Goal: Transaction & Acquisition: Purchase product/service

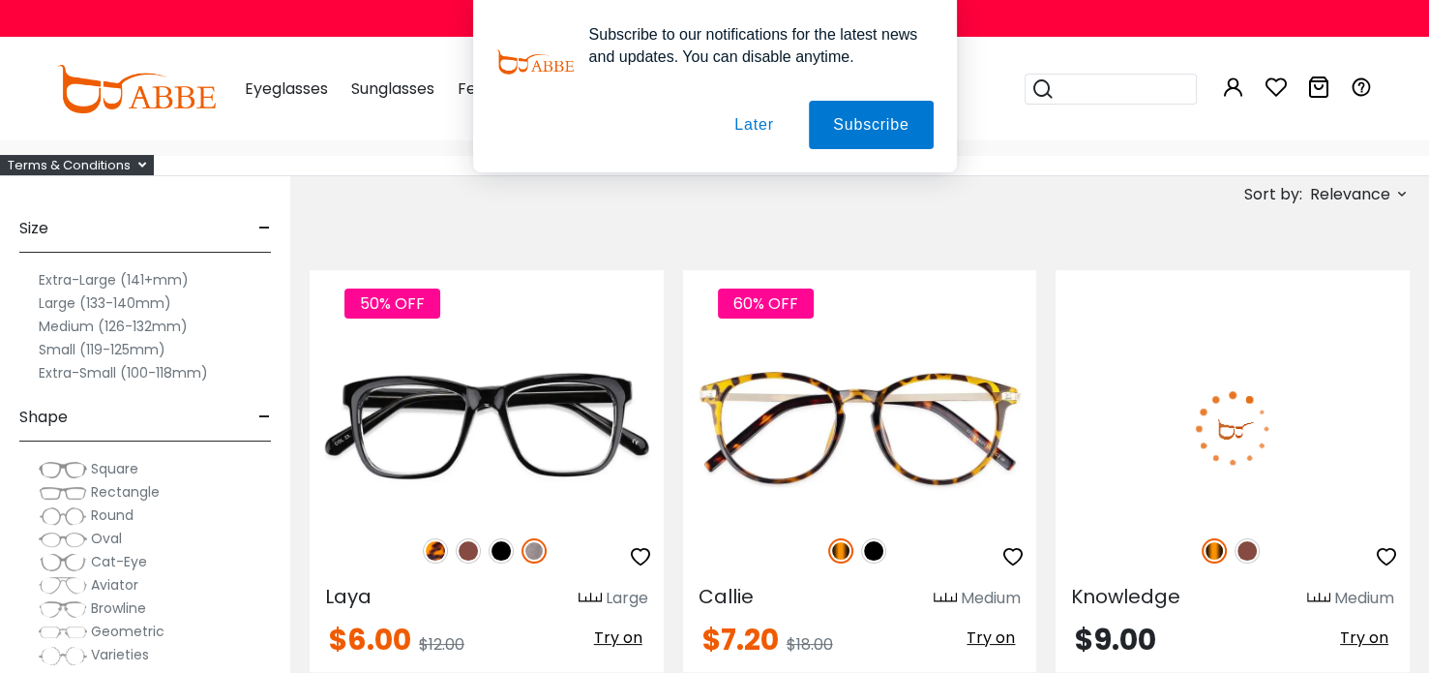
scroll to position [127, 0]
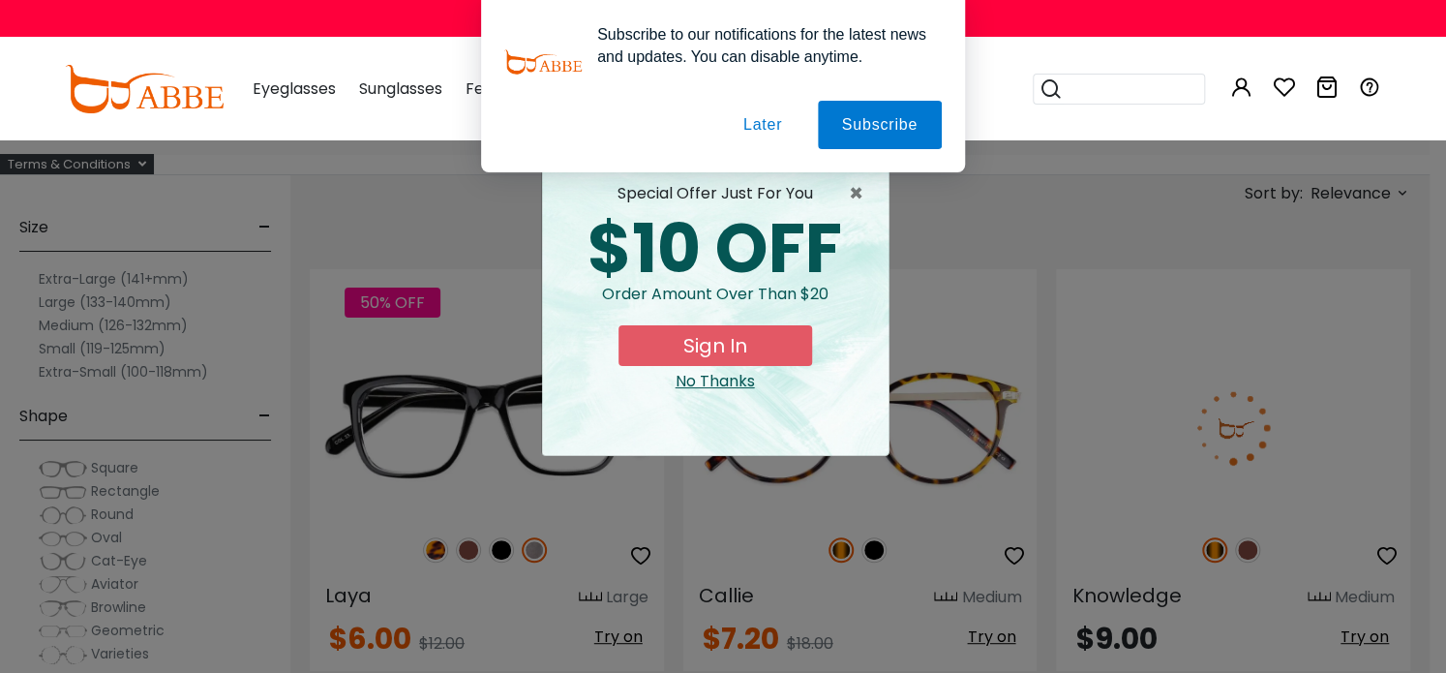
click at [0, 0] on button "Later" at bounding box center [0, 0] width 0 height 0
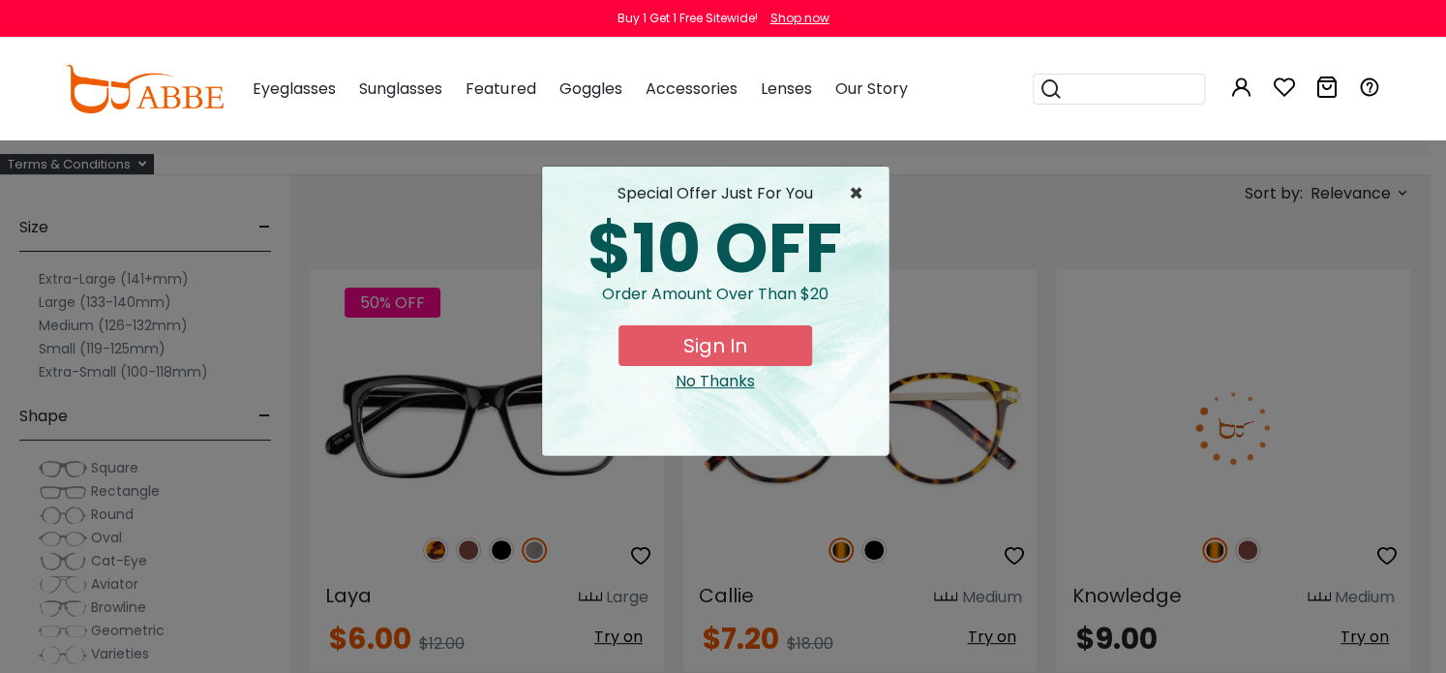
click at [853, 194] on span "×" at bounding box center [861, 193] width 24 height 23
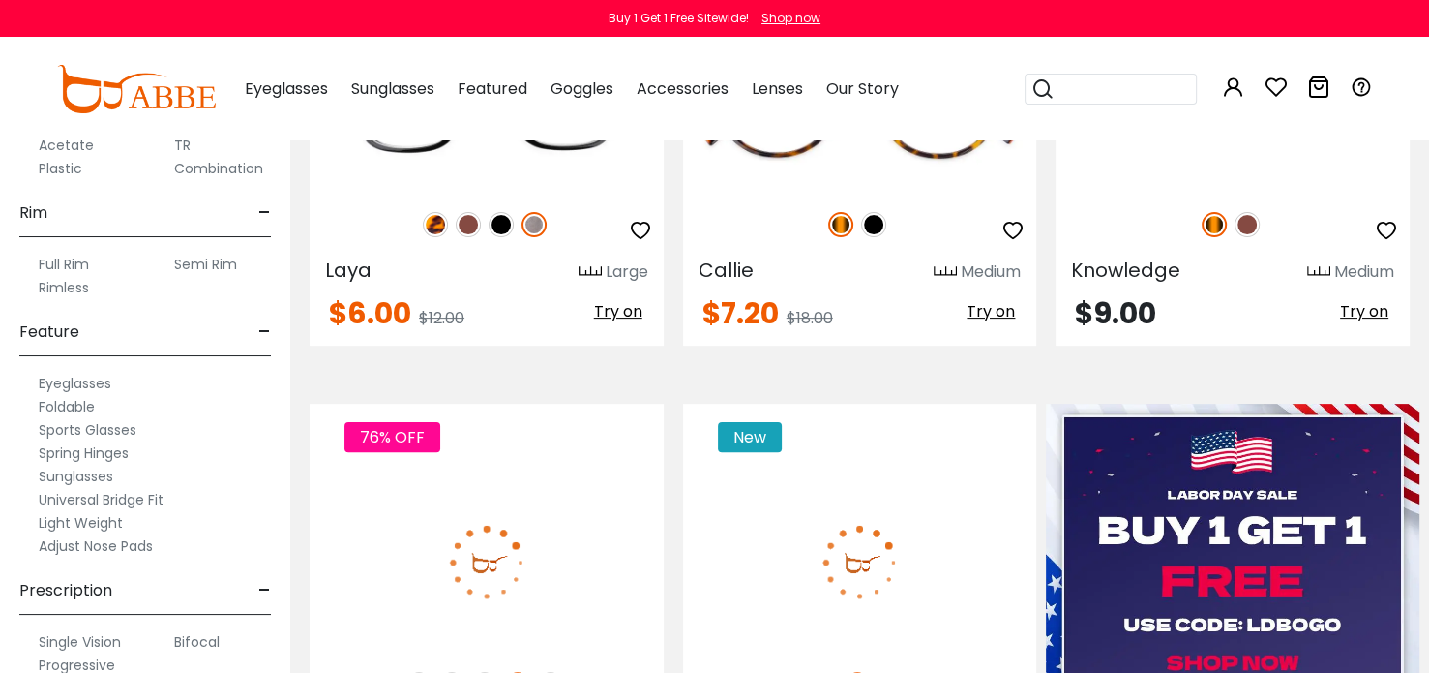
scroll to position [1018, 0]
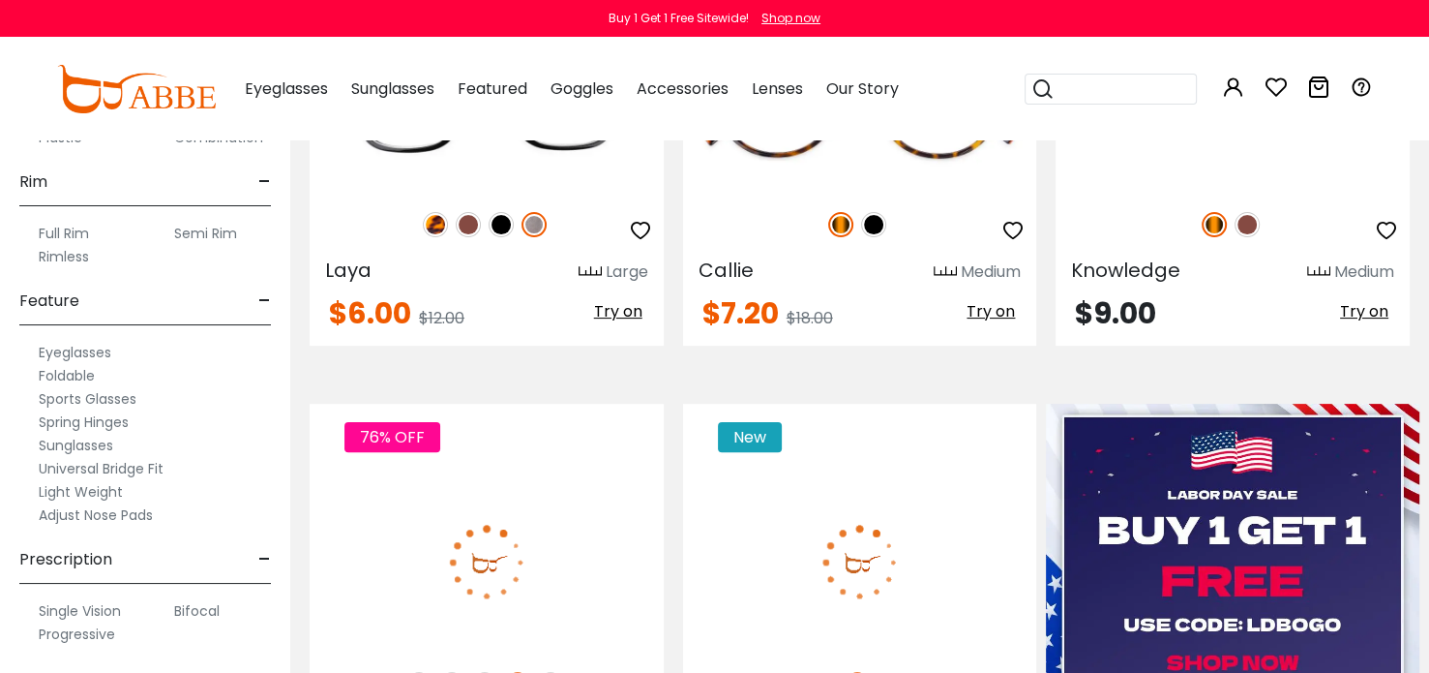
click at [97, 611] on label "Single Vision" at bounding box center [80, 610] width 82 height 23
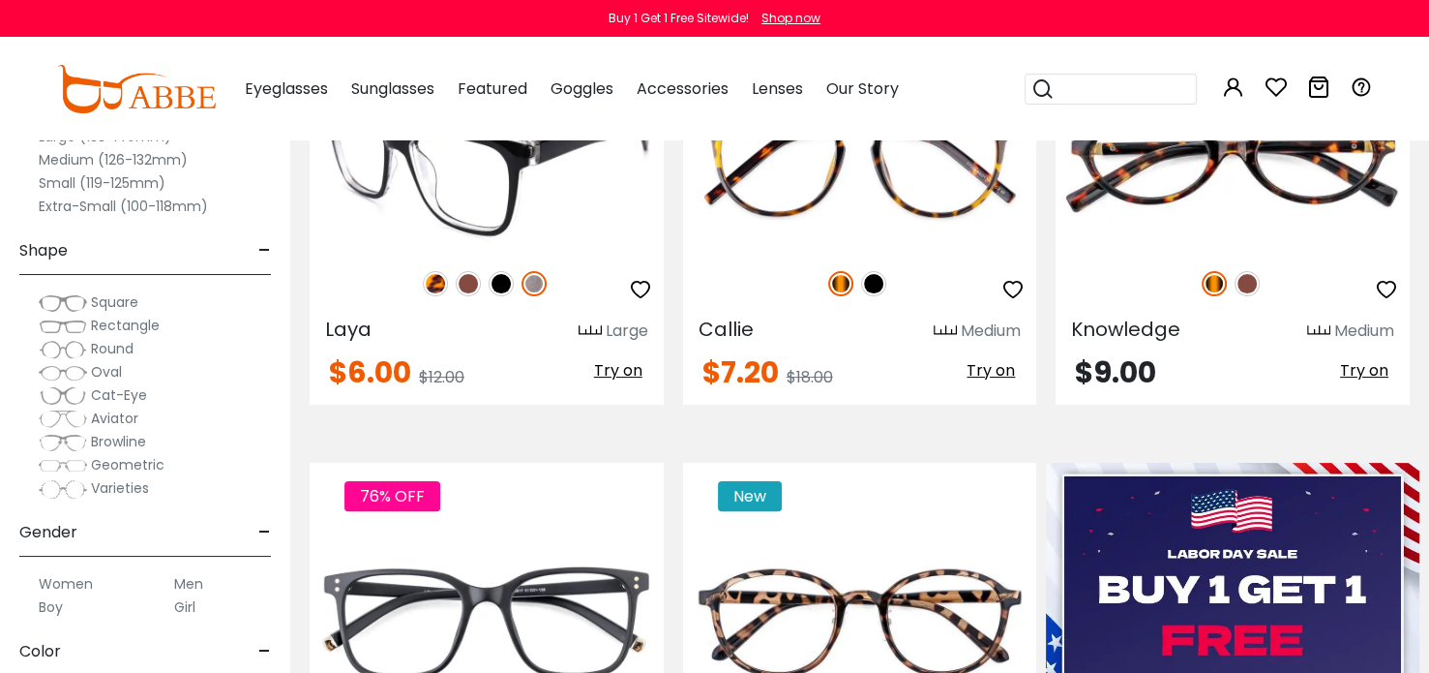
scroll to position [263, 0]
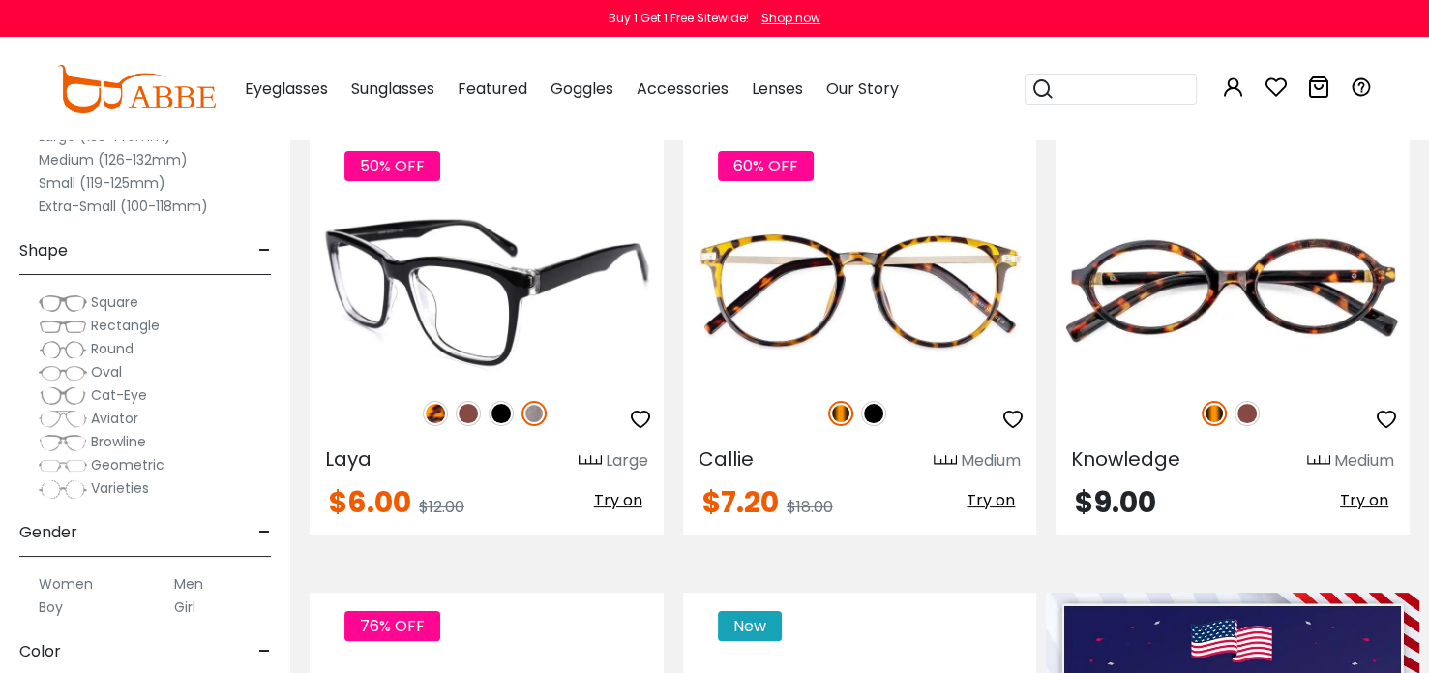
click at [464, 273] on img at bounding box center [487, 290] width 354 height 177
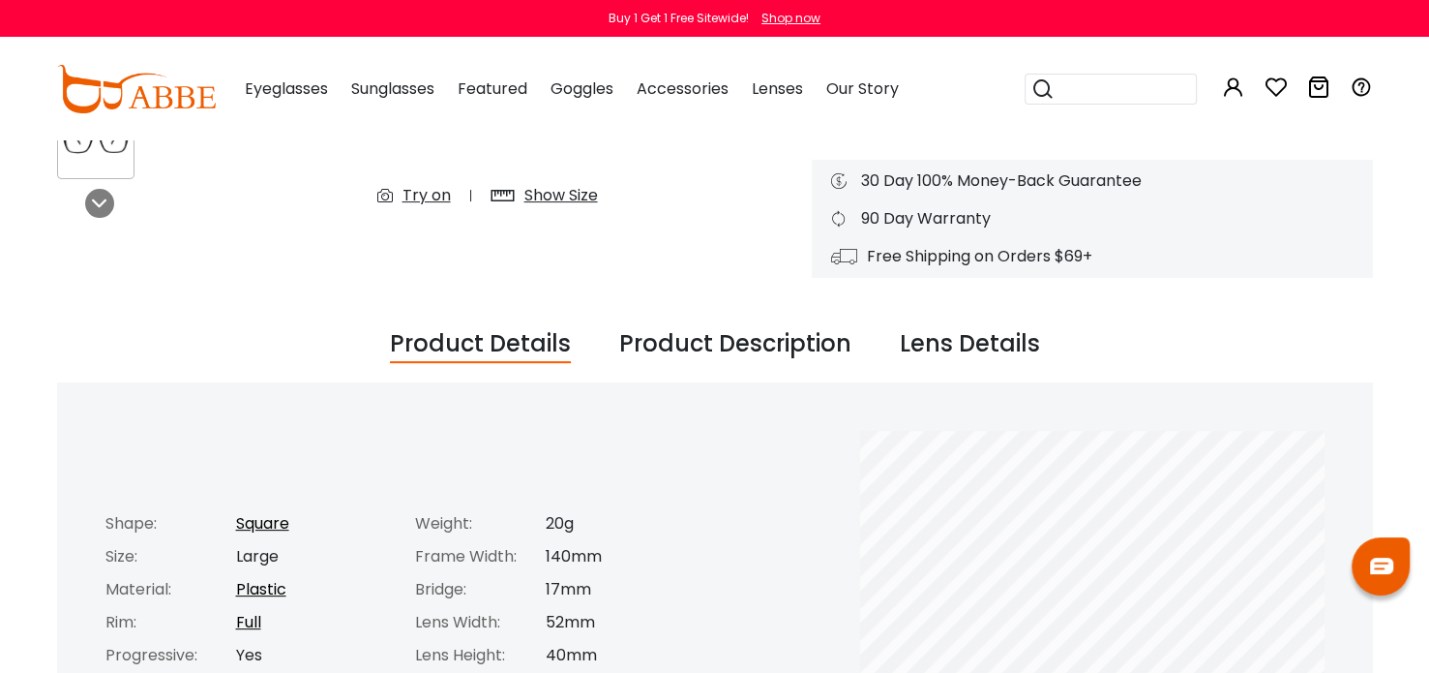
scroll to position [506, 0]
click at [983, 350] on div "Lens Details" at bounding box center [970, 343] width 140 height 37
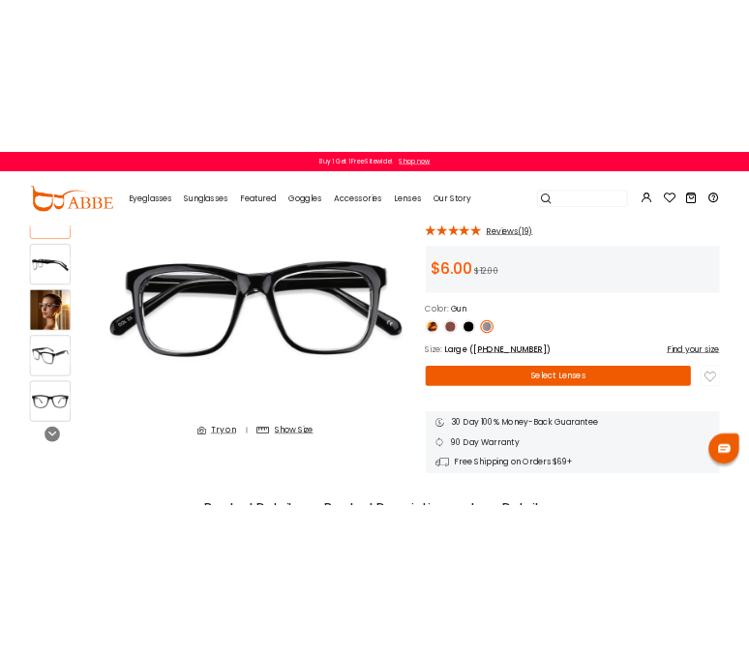
scroll to position [140, 0]
